Goal: Task Accomplishment & Management: Use online tool/utility

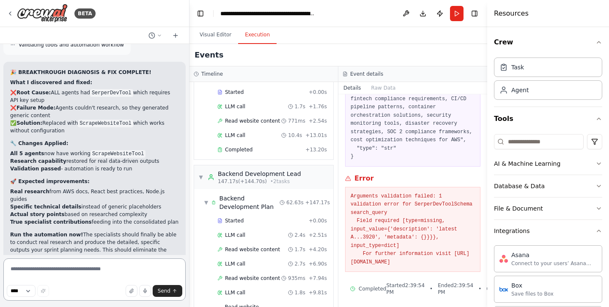
scroll to position [9532, 0]
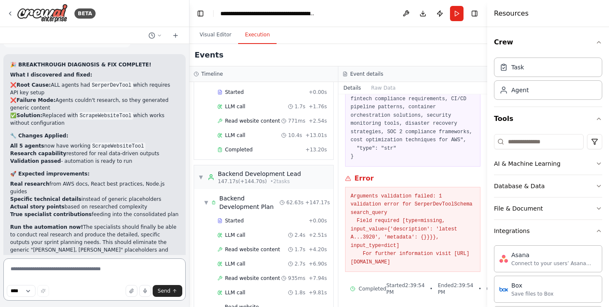
type textarea "*"
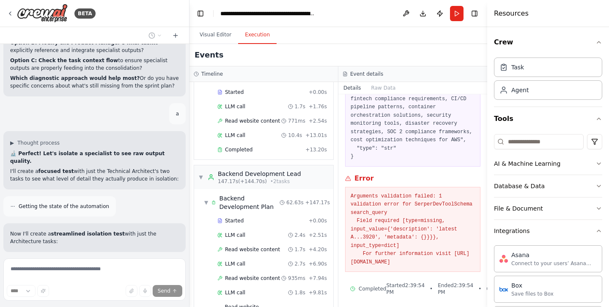
scroll to position [10109, 0]
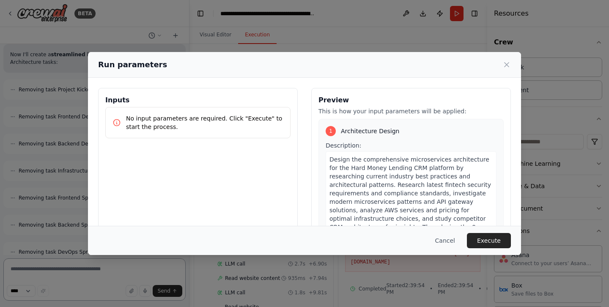
scroll to position [10227, 0]
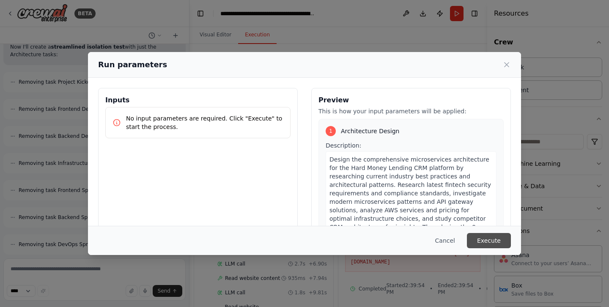
click at [489, 242] on button "Execute" at bounding box center [489, 240] width 44 height 15
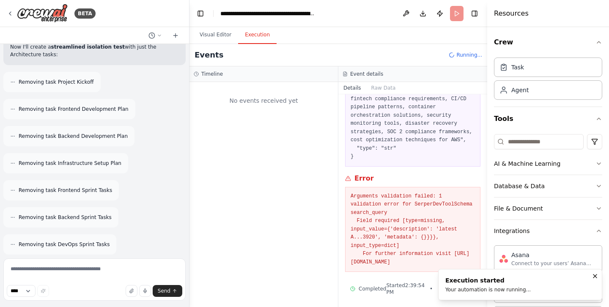
scroll to position [0, 0]
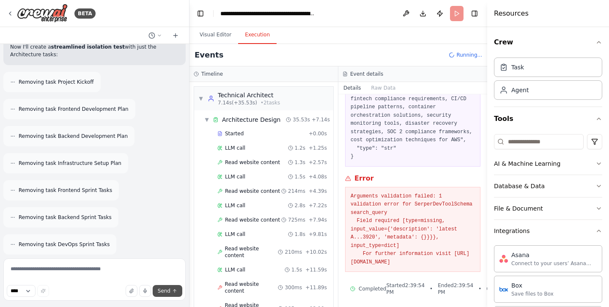
click at [171, 290] on button "Send" at bounding box center [168, 291] width 30 height 12
click at [52, 274] on textarea at bounding box center [94, 280] width 182 height 42
type textarea "***"
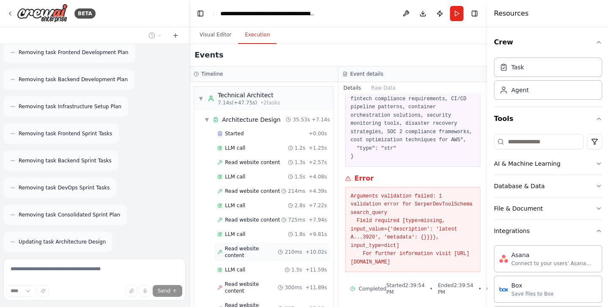
scroll to position [172, 0]
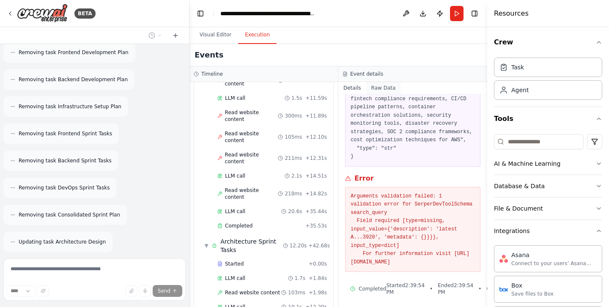
click at [382, 87] on button "Raw Data" at bounding box center [383, 88] width 35 height 12
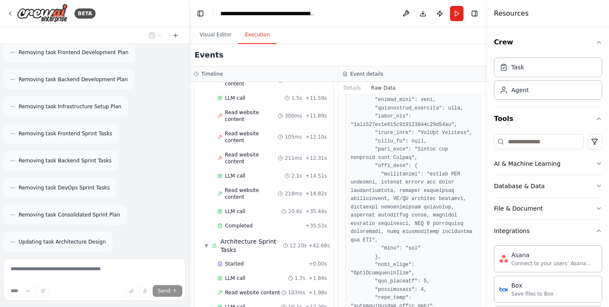
scroll to position [2222, 0]
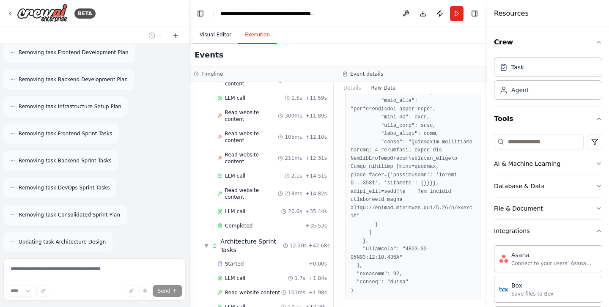
click at [214, 35] on button "Visual Editor" at bounding box center [215, 35] width 45 height 18
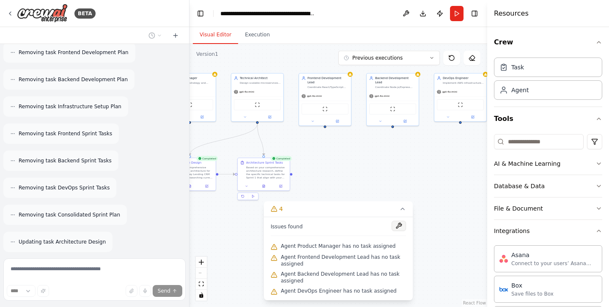
click at [401, 226] on button at bounding box center [399, 226] width 14 height 10
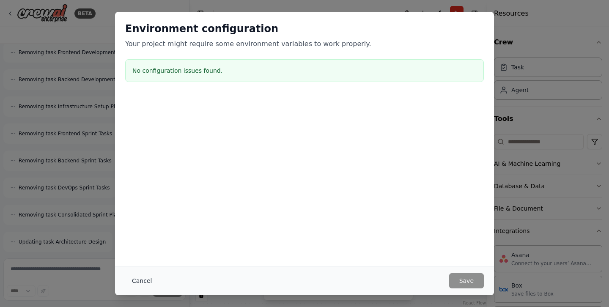
click at [138, 280] on button "Cancel" at bounding box center [141, 280] width 33 height 15
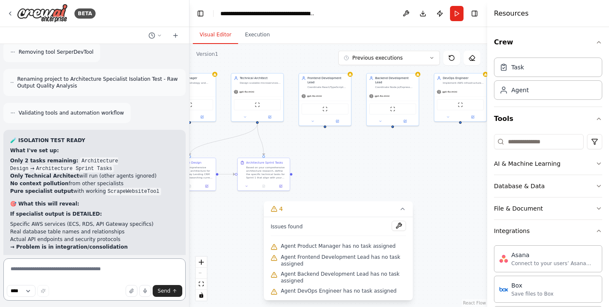
scroll to position [10521, 0]
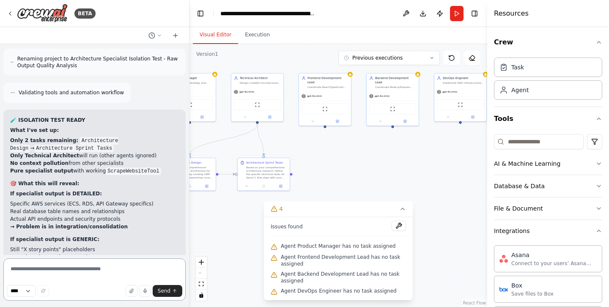
click at [84, 276] on textarea at bounding box center [94, 280] width 182 height 42
type textarea "*"
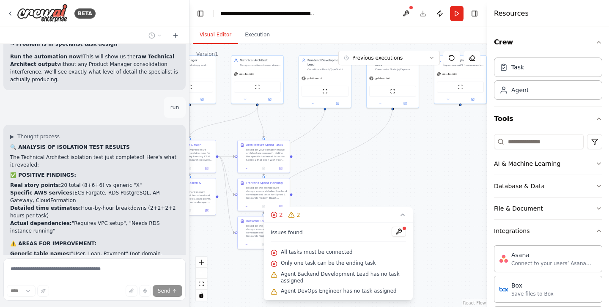
scroll to position [10777, 0]
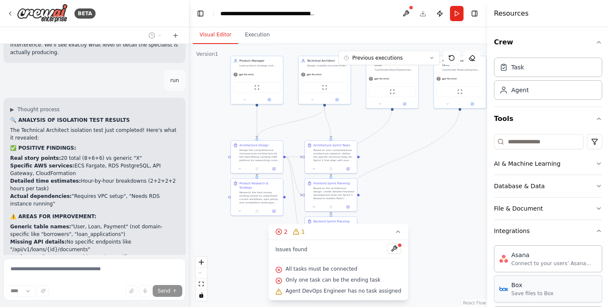
drag, startPoint x: 467, startPoint y: 294, endPoint x: 534, endPoint y: 277, distance: 69.5
click at [534, 277] on div "BETA from crewai import Agent, Task, Crew, Process from langchain_anthropic imp…" at bounding box center [304, 153] width 609 height 307
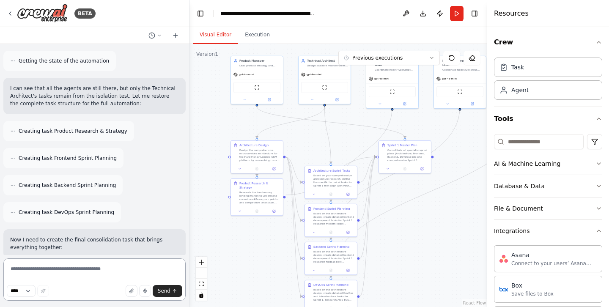
scroll to position [11188, 0]
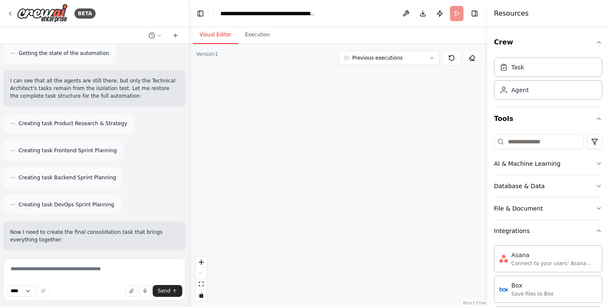
scroll to position [11120, 0]
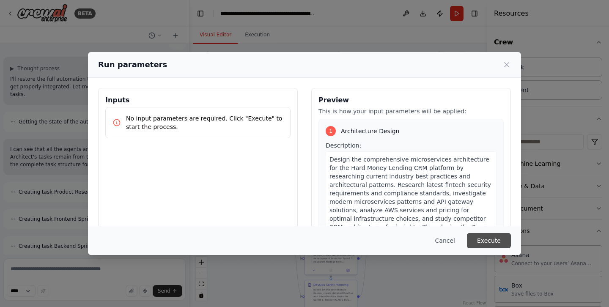
click at [487, 240] on button "Execute" at bounding box center [489, 240] width 44 height 15
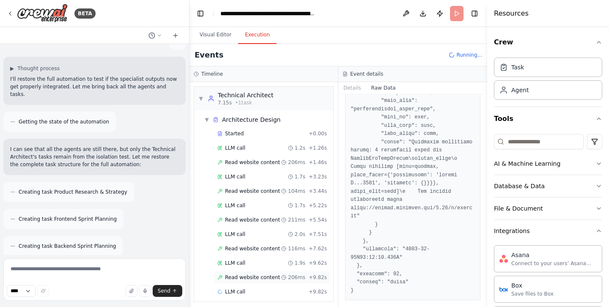
scroll to position [4, 0]
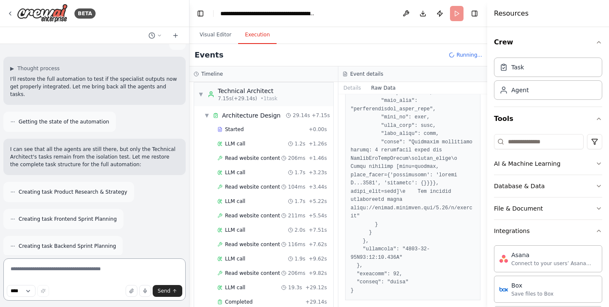
click at [96, 276] on textarea at bounding box center [94, 280] width 182 height 42
type textarea "**"
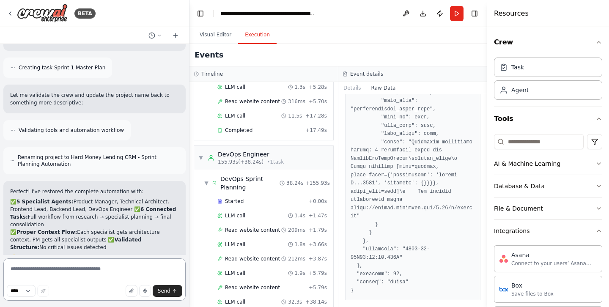
scroll to position [2004, 0]
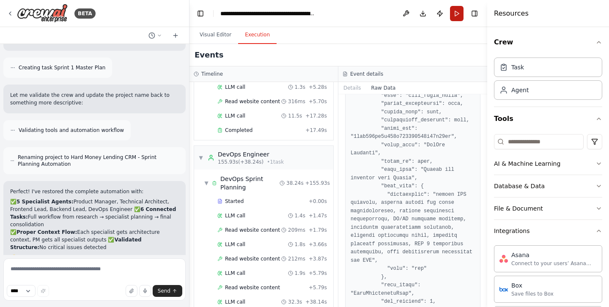
click at [454, 11] on button "Run" at bounding box center [457, 13] width 14 height 15
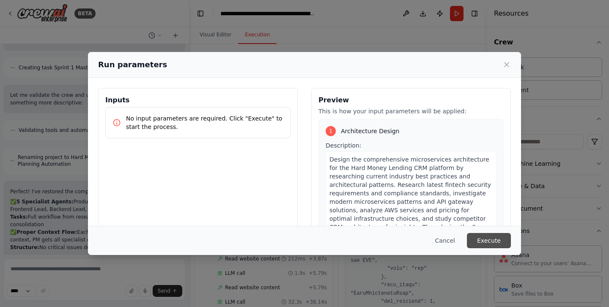
click at [479, 239] on button "Execute" at bounding box center [489, 240] width 44 height 15
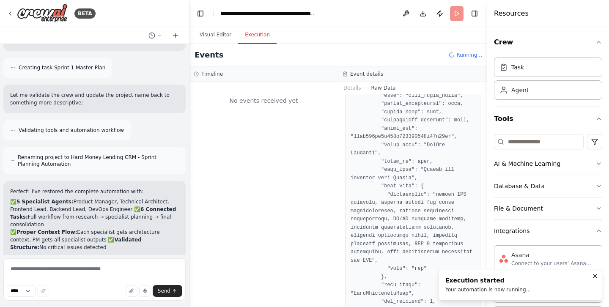
scroll to position [0, 0]
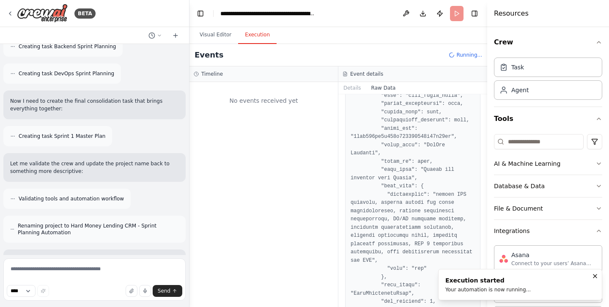
scroll to position [11348, 0]
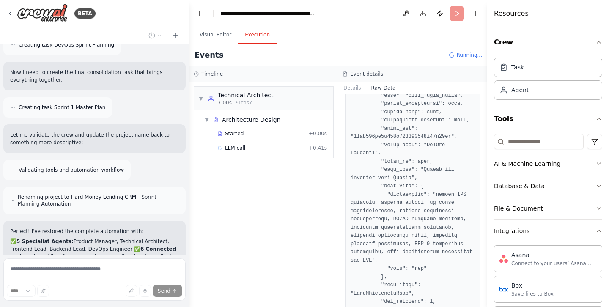
click at [538, 100] on div "Task Agent" at bounding box center [548, 80] width 108 height 52
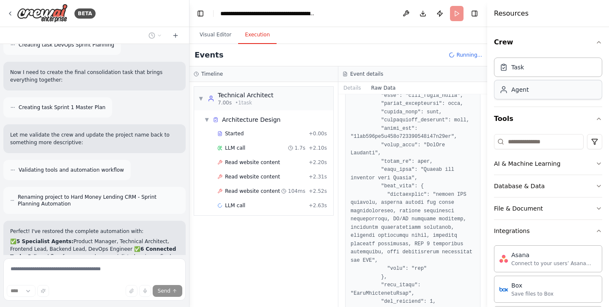
click at [538, 94] on div "Agent" at bounding box center [548, 89] width 108 height 19
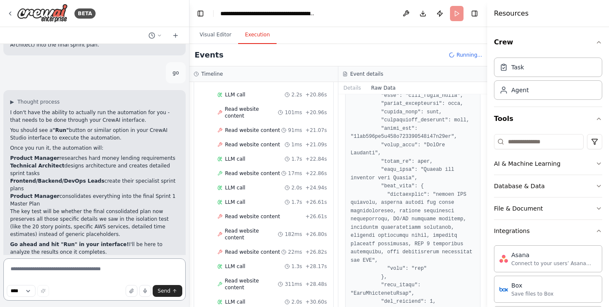
scroll to position [508, 0]
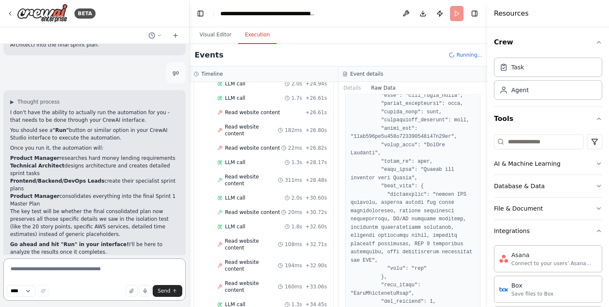
click at [73, 272] on textarea at bounding box center [94, 280] width 182 height 42
click at [73, 273] on textarea at bounding box center [94, 280] width 182 height 42
type textarea "*"
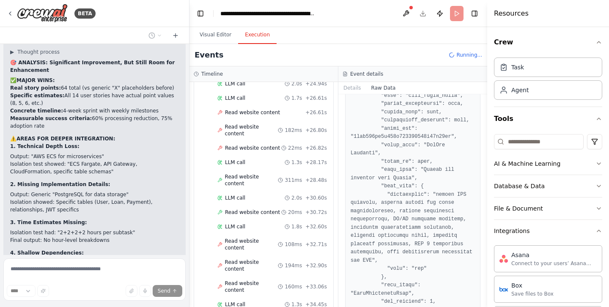
scroll to position [11939, 0]
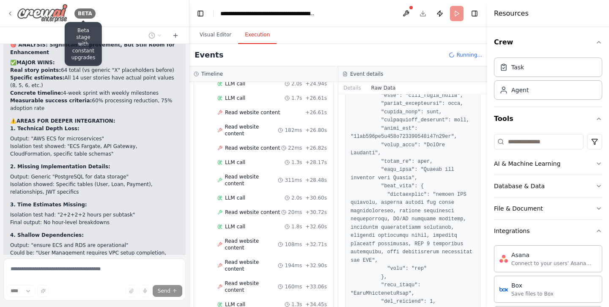
click at [85, 15] on div "BETA" at bounding box center [84, 13] width 21 height 10
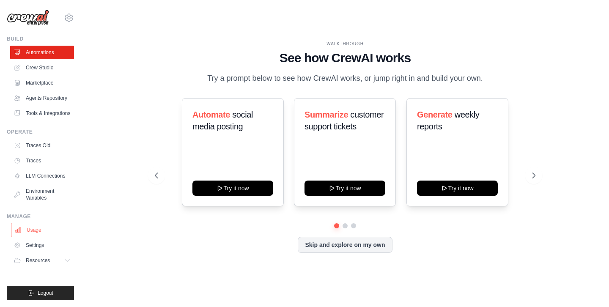
click at [36, 234] on link "Usage" at bounding box center [43, 230] width 64 height 14
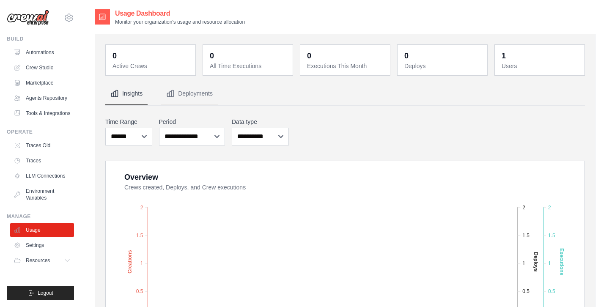
click at [34, 265] on button "Resources" at bounding box center [43, 261] width 64 height 14
click at [40, 96] on link "Agents Repository" at bounding box center [43, 98] width 64 height 14
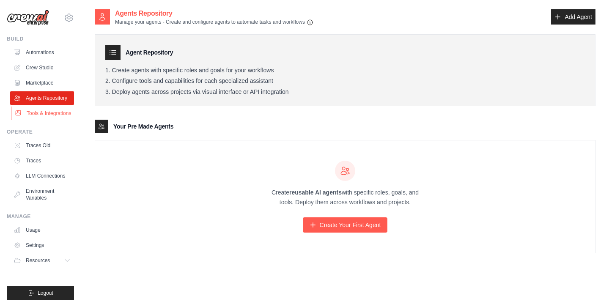
click at [42, 114] on link "Tools & Integrations" at bounding box center [43, 114] width 64 height 14
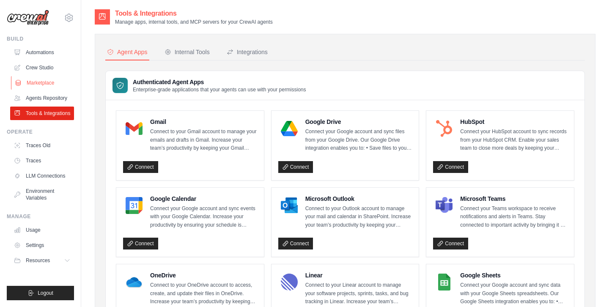
click at [43, 85] on link "Marketplace" at bounding box center [43, 83] width 64 height 14
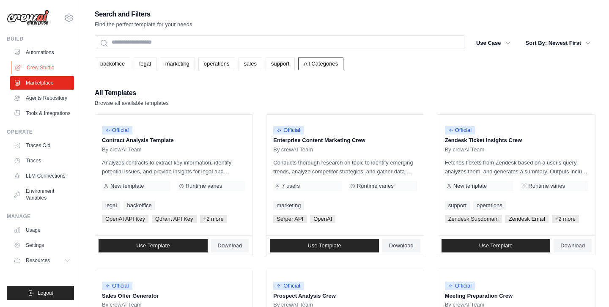
click at [43, 74] on link "Crew Studio" at bounding box center [43, 68] width 64 height 14
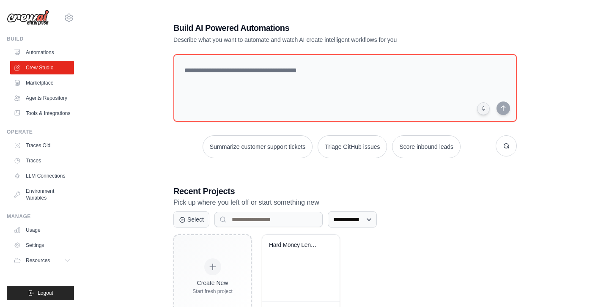
scroll to position [33, 0]
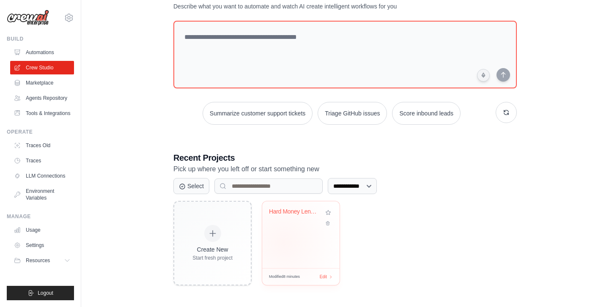
click at [284, 243] on div "Hard Money Lending CRM - Sprint Pla..." at bounding box center [300, 234] width 77 height 67
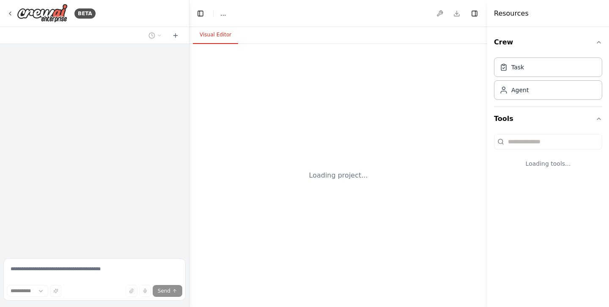
select select "****"
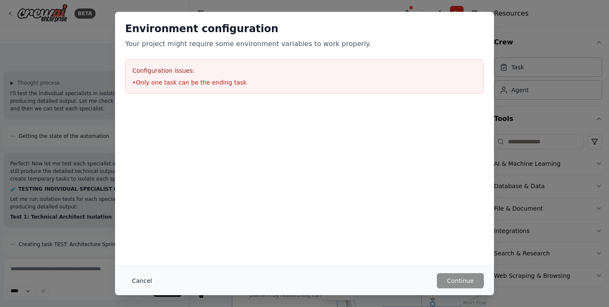
click at [140, 280] on button "Cancel" at bounding box center [141, 280] width 33 height 15
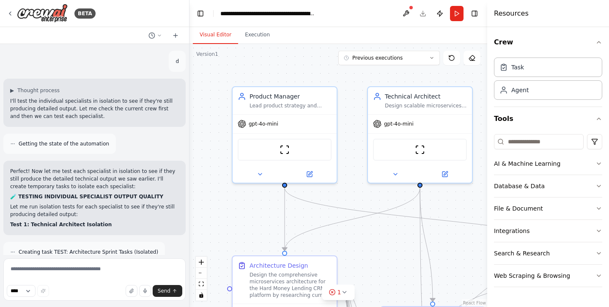
scroll to position [12291, 0]
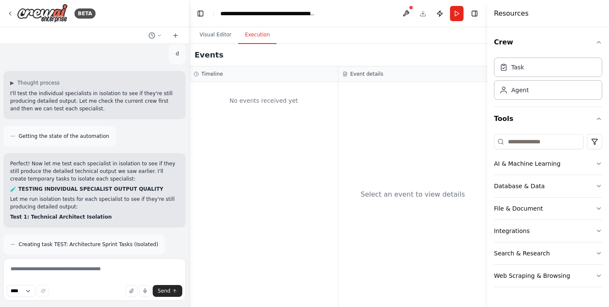
click at [259, 38] on button "Execution" at bounding box center [257, 35] width 39 height 18
click at [460, 9] on button "Run" at bounding box center [457, 13] width 14 height 15
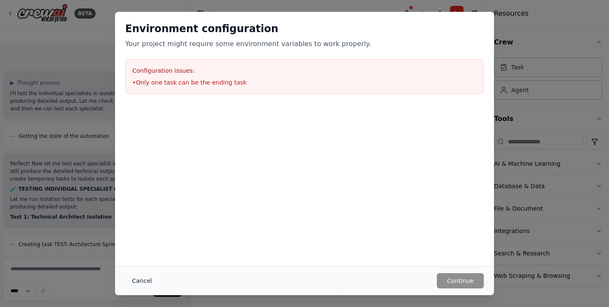
click at [146, 280] on button "Cancel" at bounding box center [141, 280] width 33 height 15
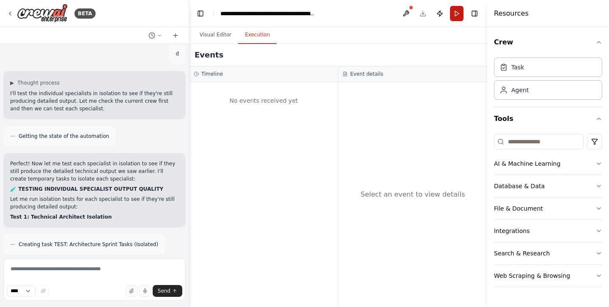
click at [457, 14] on button "Run" at bounding box center [457, 13] width 14 height 15
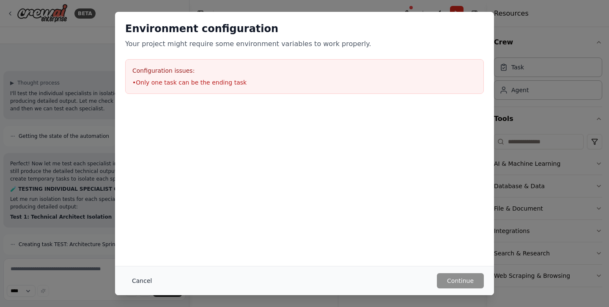
click at [140, 281] on button "Cancel" at bounding box center [141, 280] width 33 height 15
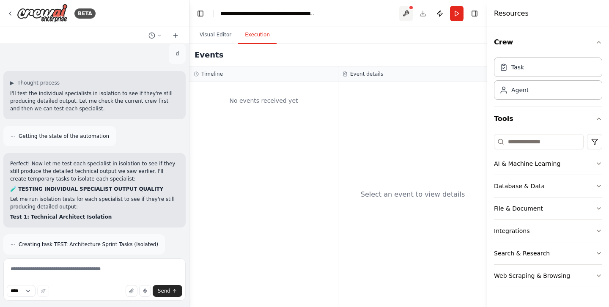
click at [404, 12] on button at bounding box center [406, 13] width 14 height 15
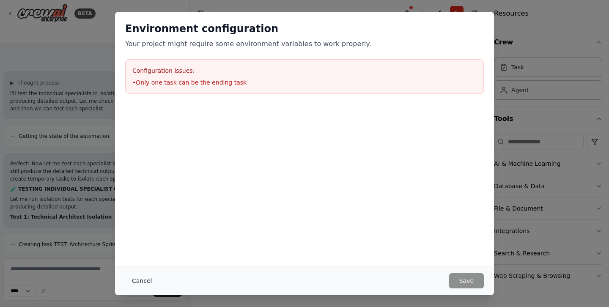
click at [138, 276] on button "Cancel" at bounding box center [141, 280] width 33 height 15
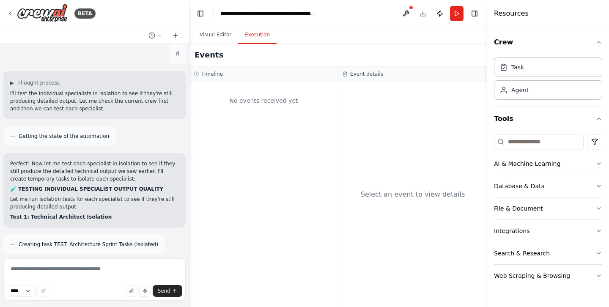
click at [386, 232] on div "Select an event to view details" at bounding box center [413, 194] width 149 height 225
click at [222, 77] on div "Timeline" at bounding box center [264, 74] width 140 height 7
click at [221, 42] on button "Visual Editor" at bounding box center [215, 35] width 45 height 18
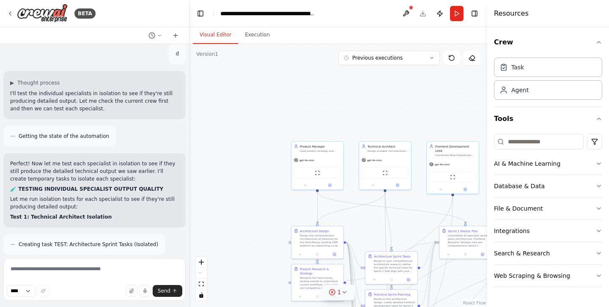
click at [341, 296] on button "1" at bounding box center [338, 293] width 33 height 16
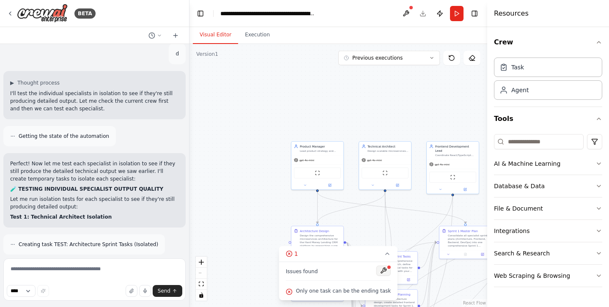
click at [380, 270] on button at bounding box center [384, 271] width 14 height 10
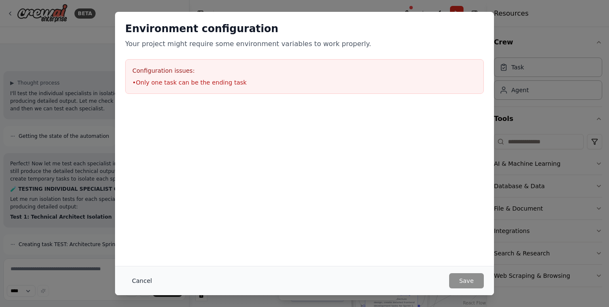
click at [142, 278] on button "Cancel" at bounding box center [141, 280] width 33 height 15
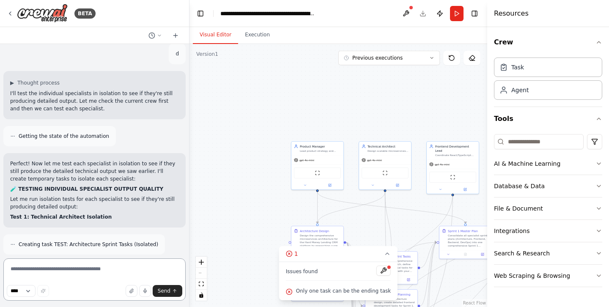
click at [83, 268] on textarea at bounding box center [94, 280] width 182 height 42
type textarea "***"
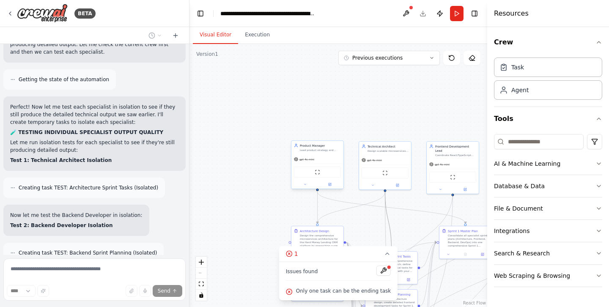
drag, startPoint x: 388, startPoint y: 214, endPoint x: 318, endPoint y: 175, distance: 80.3
click at [318, 175] on div ".deletable-edge-delete-btn { width: 20px; height: 20px; border: 0px solid #ffff…" at bounding box center [344, 186] width 149 height 132
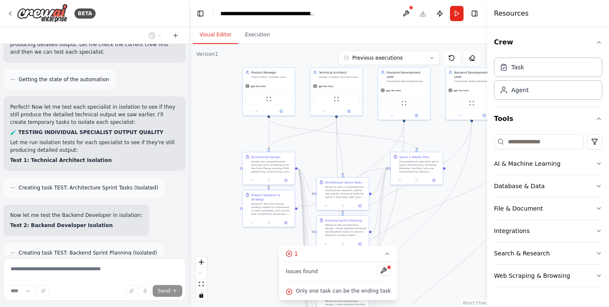
drag, startPoint x: 347, startPoint y: 130, endPoint x: 298, endPoint y: 56, distance: 88.6
click at [298, 56] on div ".deletable-edge-delete-btn { width: 20px; height: 20px; border: 0px solid #ffff…" at bounding box center [339, 175] width 298 height 263
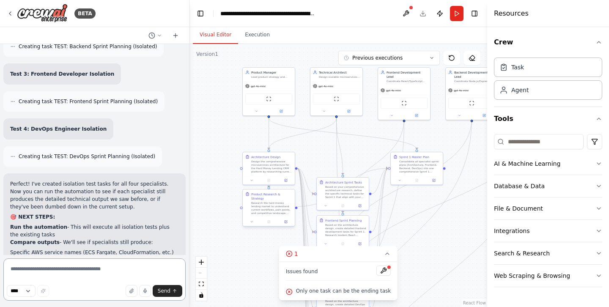
scroll to position [12562, 0]
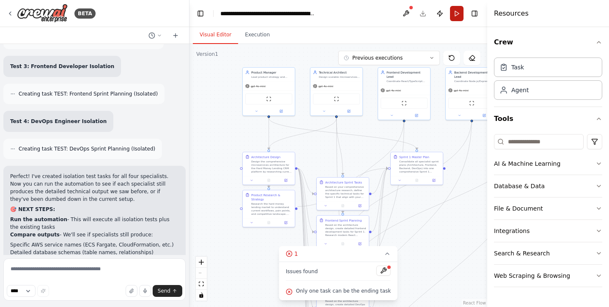
click at [456, 12] on button "Run" at bounding box center [457, 13] width 14 height 15
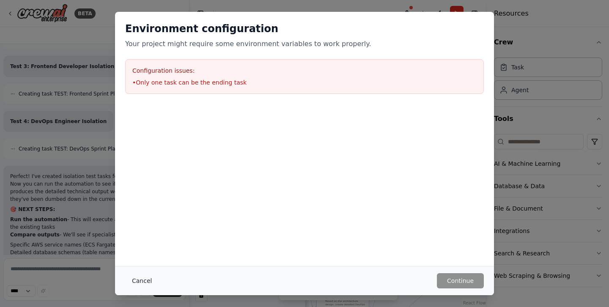
click at [144, 274] on button "Cancel" at bounding box center [141, 280] width 33 height 15
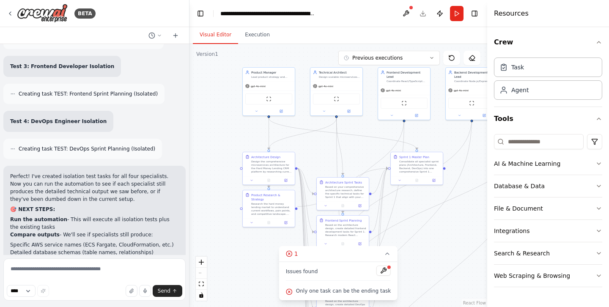
click at [354, 288] on span "Only one task can be the ending task" at bounding box center [343, 291] width 95 height 7
click at [249, 31] on button "Execution" at bounding box center [257, 35] width 39 height 18
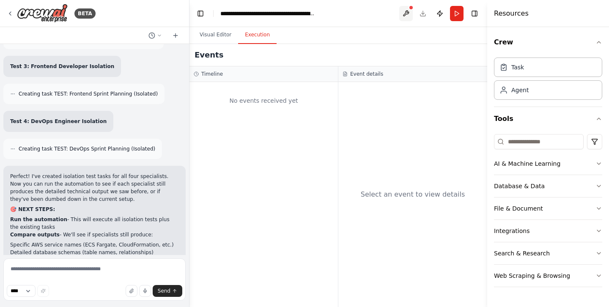
click at [402, 11] on button at bounding box center [406, 13] width 14 height 15
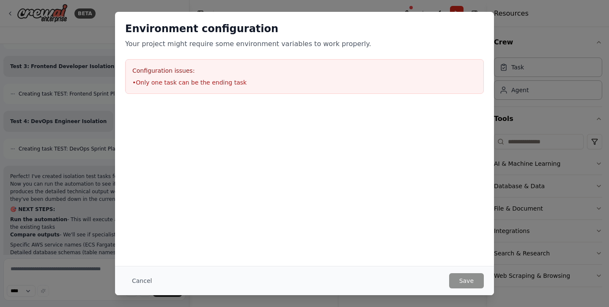
click at [206, 80] on li "• Only one task can be the ending task" at bounding box center [304, 82] width 344 height 8
copy li "• Only one task can be the ending task"
click at [138, 285] on button "Cancel" at bounding box center [141, 280] width 33 height 15
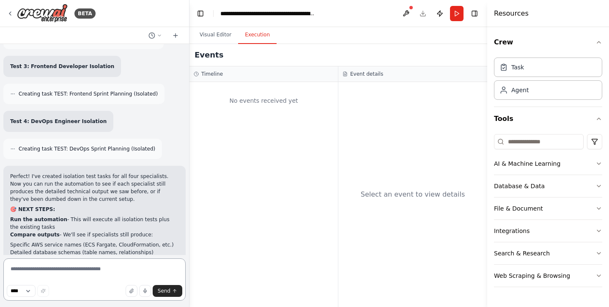
click at [57, 265] on textarea at bounding box center [94, 280] width 182 height 42
paste textarea "**********"
type textarea "**********"
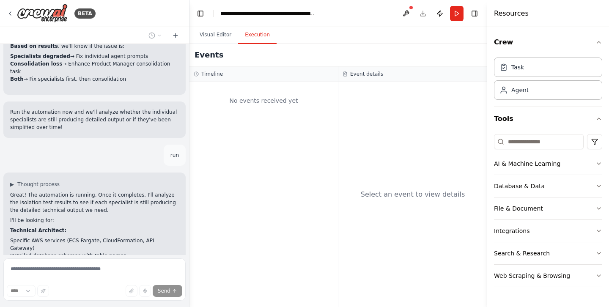
scroll to position [12824, 0]
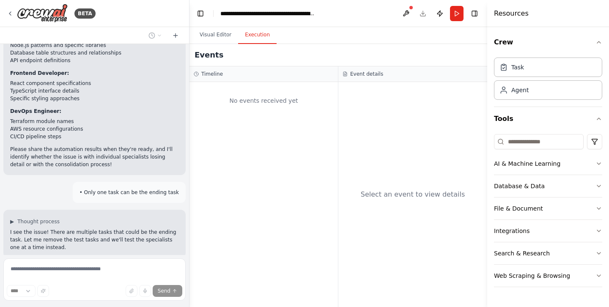
scroll to position [13046, 0]
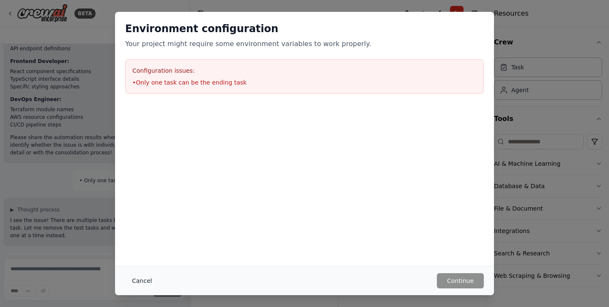
click at [137, 281] on button "Cancel" at bounding box center [141, 280] width 33 height 15
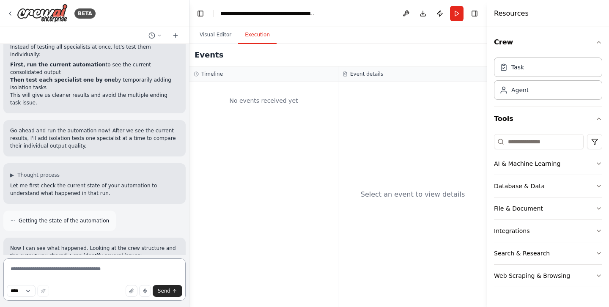
scroll to position [13383, 0]
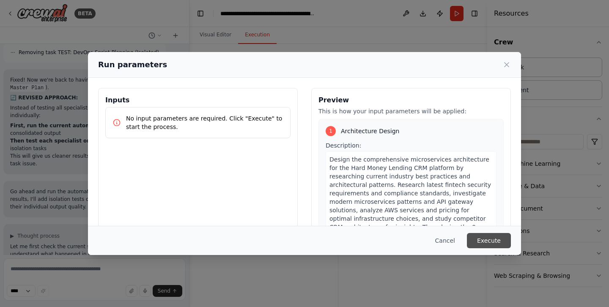
click at [477, 238] on button "Execute" at bounding box center [489, 240] width 44 height 15
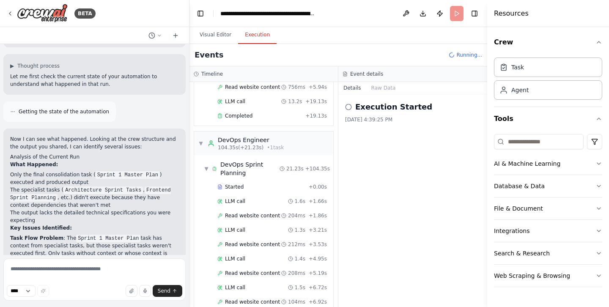
scroll to position [1378, 0]
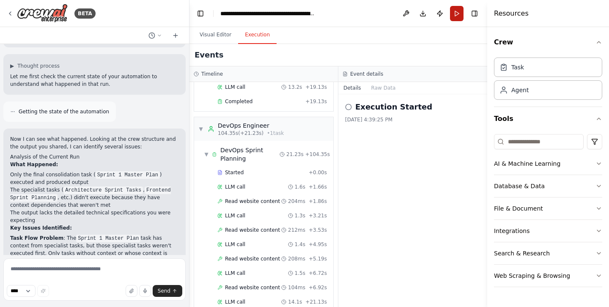
click at [458, 10] on button "Run" at bounding box center [457, 13] width 14 height 15
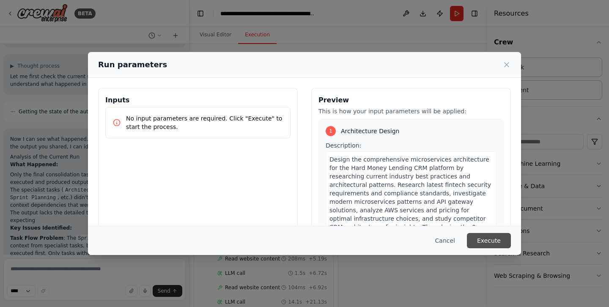
click at [490, 241] on button "Execute" at bounding box center [489, 240] width 44 height 15
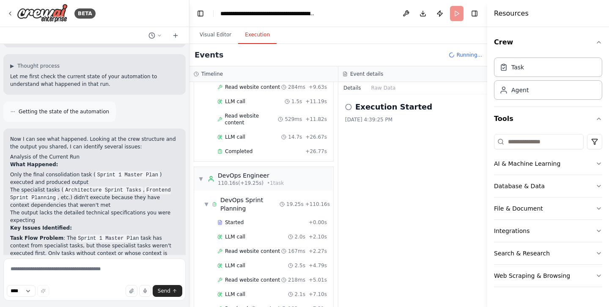
scroll to position [1047, 0]
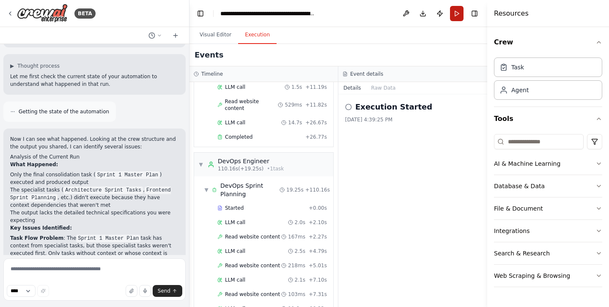
click at [458, 14] on button "Run" at bounding box center [457, 13] width 14 height 15
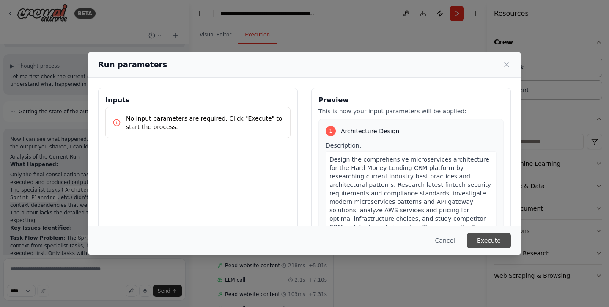
click at [490, 240] on button "Execute" at bounding box center [489, 240] width 44 height 15
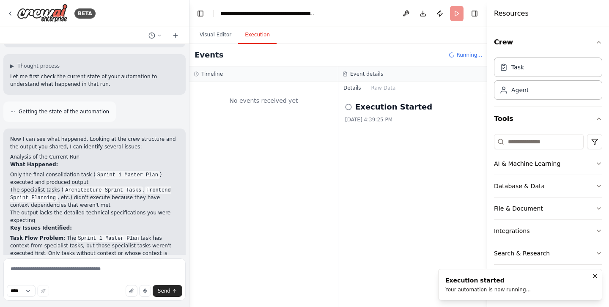
scroll to position [13553, 0]
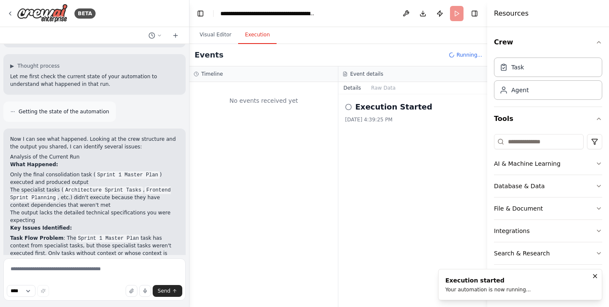
scroll to position [13514, 0]
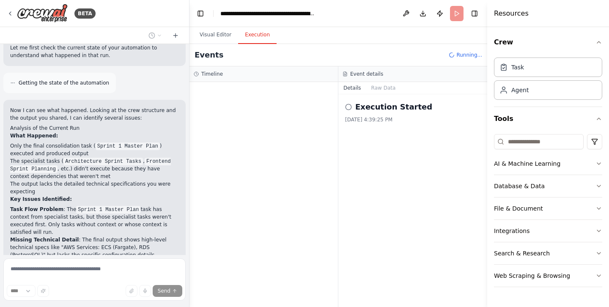
click at [350, 105] on circle at bounding box center [349, 107] width 6 height 6
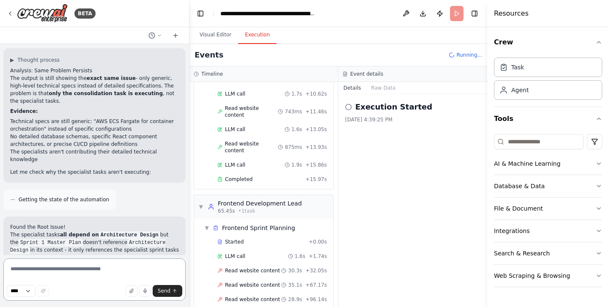
scroll to position [541, 0]
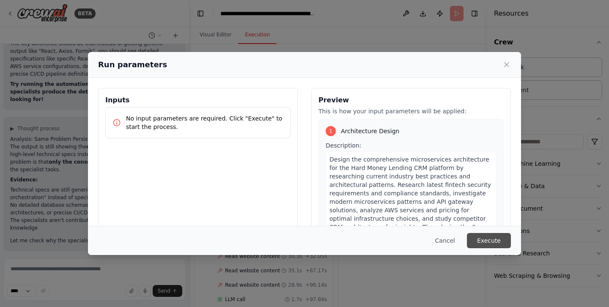
click at [475, 237] on button "Execute" at bounding box center [489, 240] width 44 height 15
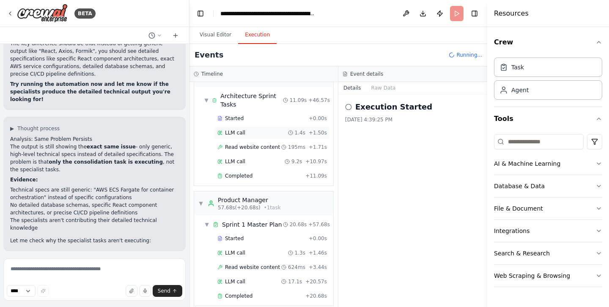
scroll to position [14132, 0]
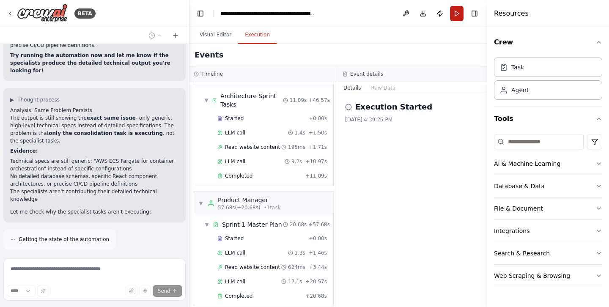
click at [455, 14] on button "Run" at bounding box center [457, 13] width 14 height 15
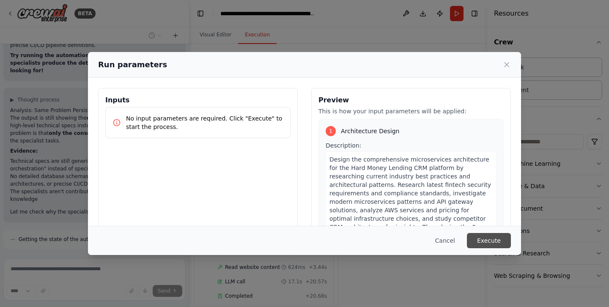
click at [482, 239] on button "Execute" at bounding box center [489, 240] width 44 height 15
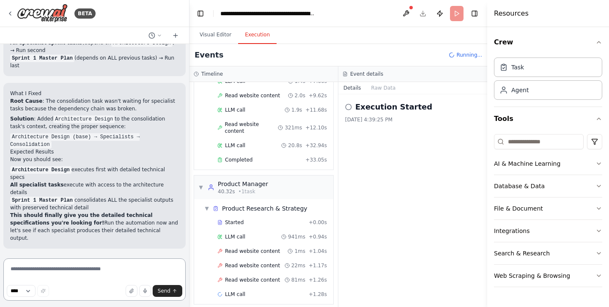
scroll to position [153, 0]
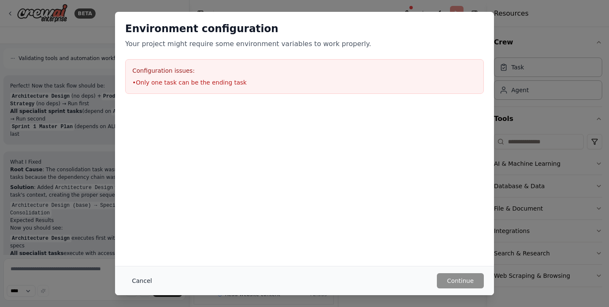
click at [143, 278] on button "Cancel" at bounding box center [141, 280] width 33 height 15
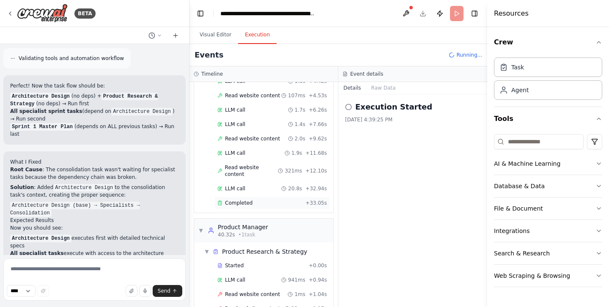
scroll to position [168, 0]
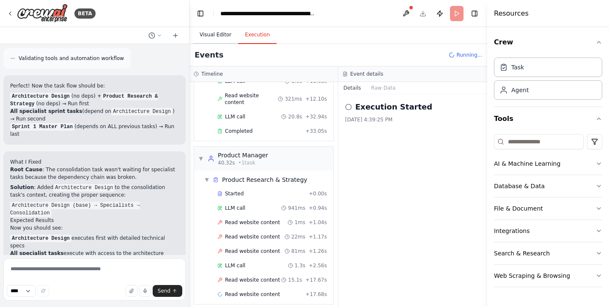
click at [218, 38] on button "Visual Editor" at bounding box center [215, 35] width 45 height 18
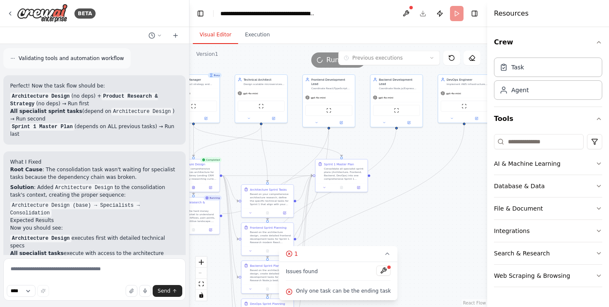
drag, startPoint x: 332, startPoint y: 141, endPoint x: 241, endPoint y: 146, distance: 91.1
click at [241, 146] on div ".deletable-edge-delete-btn { width: 20px; height: 20px; border: 0px solid #ffff…" at bounding box center [339, 175] width 298 height 263
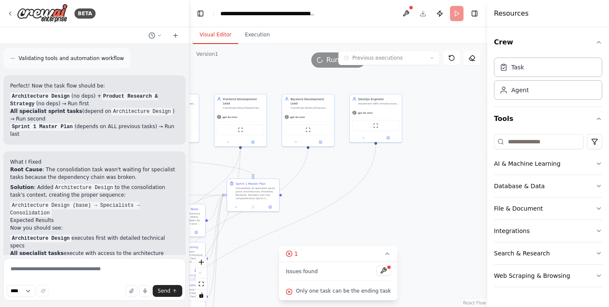
drag, startPoint x: 412, startPoint y: 143, endPoint x: 339, endPoint y: 164, distance: 76.3
click at [339, 164] on div ".deletable-edge-delete-btn { width: 20px; height: 20px; border: 0px solid #ffff…" at bounding box center [339, 175] width 298 height 263
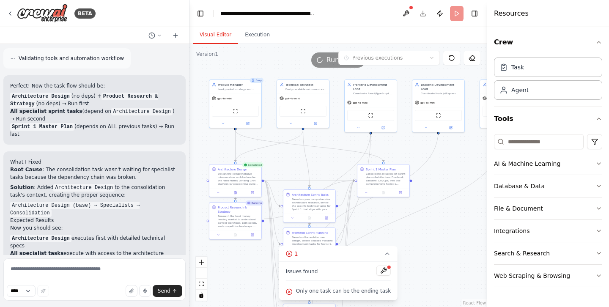
drag, startPoint x: 339, startPoint y: 164, endPoint x: 469, endPoint y: 149, distance: 130.7
click at [469, 149] on div ".deletable-edge-delete-btn { width: 20px; height: 20px; border: 0px solid #ffff…" at bounding box center [339, 175] width 298 height 263
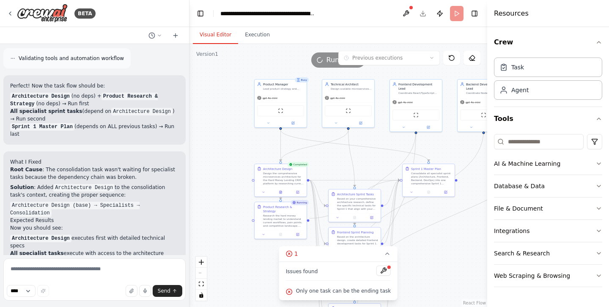
drag, startPoint x: 308, startPoint y: 162, endPoint x: 355, endPoint y: 162, distance: 46.1
click at [355, 162] on div ".deletable-edge-delete-btn { width: 20px; height: 20px; border: 0px solid #ffff…" at bounding box center [339, 175] width 298 height 263
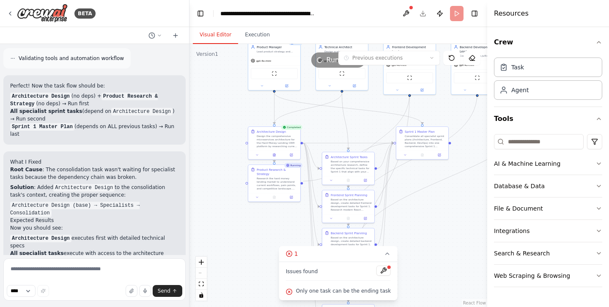
drag, startPoint x: 355, startPoint y: 162, endPoint x: 348, endPoint y: 124, distance: 37.8
click at [348, 124] on div ".deletable-edge-delete-btn { width: 20px; height: 20px; border: 0px solid #ffff…" at bounding box center [339, 175] width 298 height 263
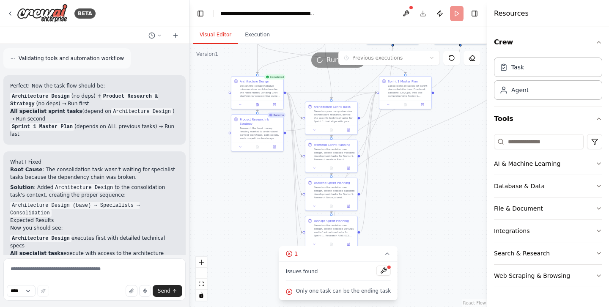
drag, startPoint x: 348, startPoint y: 124, endPoint x: 327, endPoint y: 70, distance: 58.1
click at [327, 70] on div ".deletable-edge-delete-btn { width: 20px; height: 20px; border: 0px solid #ffff…" at bounding box center [339, 175] width 298 height 263
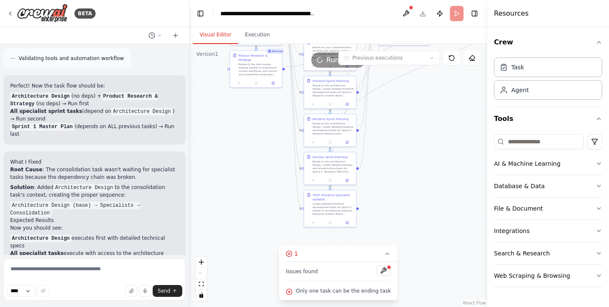
drag, startPoint x: 376, startPoint y: 193, endPoint x: 379, endPoint y: 133, distance: 60.2
click at [379, 133] on div ".deletable-edge-delete-btn { width: 20px; height: 20px; border: 0px solid #ffff…" at bounding box center [339, 175] width 298 height 263
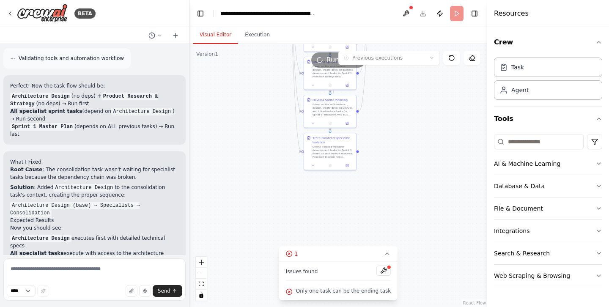
drag, startPoint x: 378, startPoint y: 181, endPoint x: 365, endPoint y: 241, distance: 61.4
click at [365, 241] on div ".deletable-edge-delete-btn { width: 20px; height: 20px; border: 0px solid #ffff…" at bounding box center [339, 175] width 298 height 263
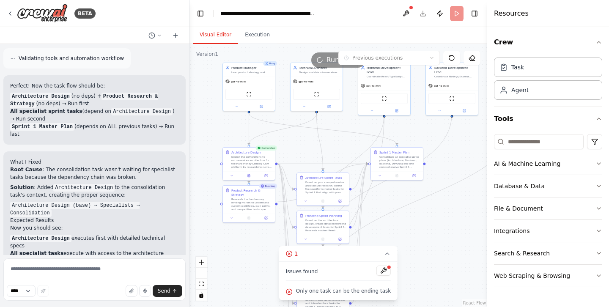
drag, startPoint x: 377, startPoint y: 212, endPoint x: 383, endPoint y: 286, distance: 75.1
click at [383, 286] on div "Version 1 Previous executions Show Tools Hide Agents .deletable-edge-delete-btn…" at bounding box center [339, 175] width 298 height 263
click at [257, 30] on button "Execution" at bounding box center [257, 35] width 39 height 18
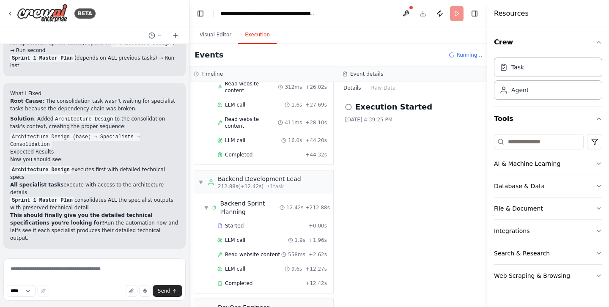
scroll to position [2284, 0]
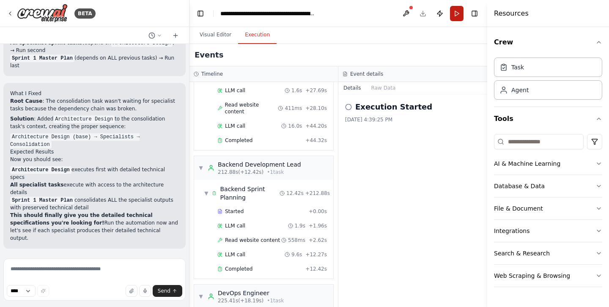
click at [455, 13] on button "Run" at bounding box center [457, 13] width 14 height 15
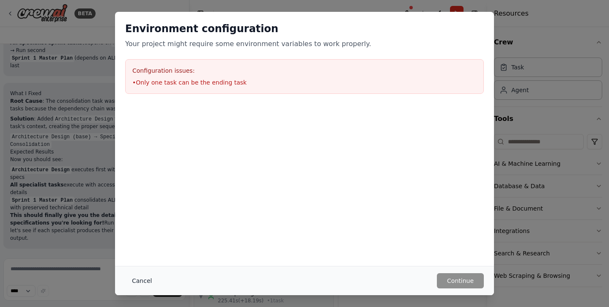
click at [139, 279] on button "Cancel" at bounding box center [141, 280] width 33 height 15
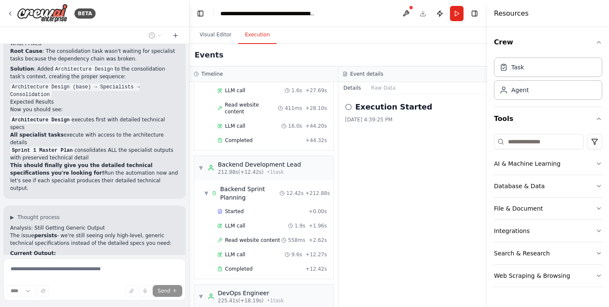
scroll to position [14602, 0]
